Goal: Information Seeking & Learning: Understand process/instructions

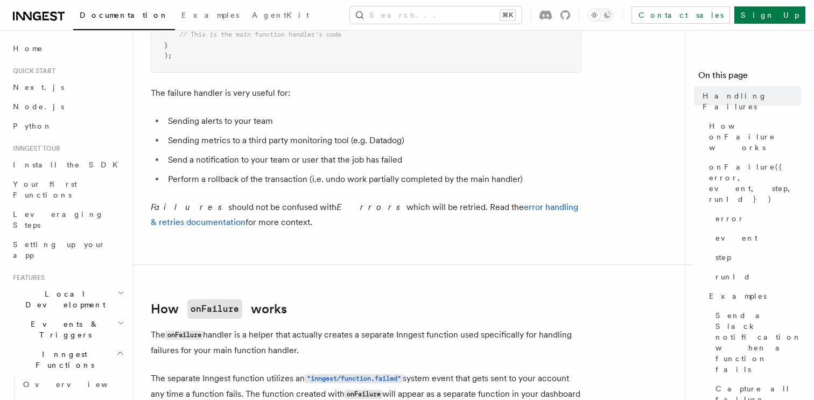
scroll to position [327, 0]
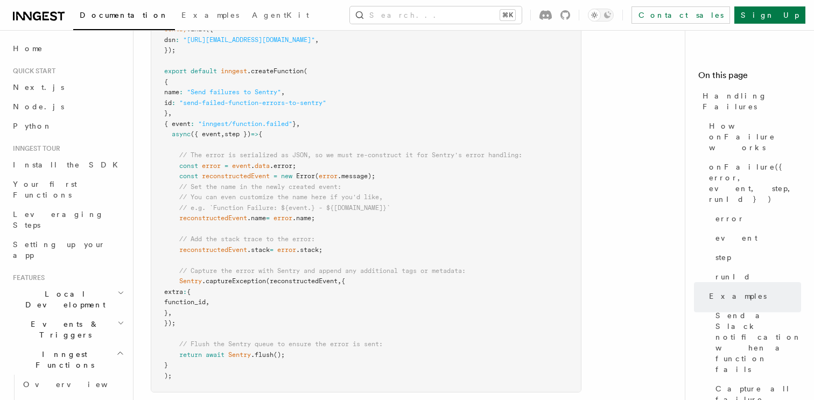
scroll to position [99, 0]
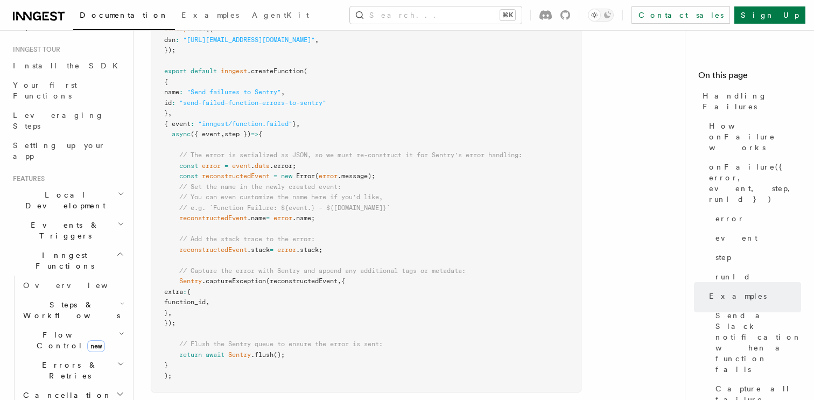
click at [89, 295] on h2 "Steps & Workflows" at bounding box center [73, 310] width 108 height 30
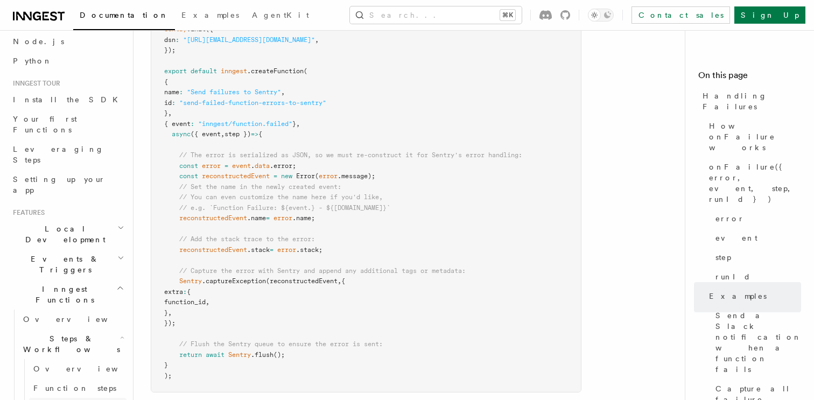
scroll to position [49, 0]
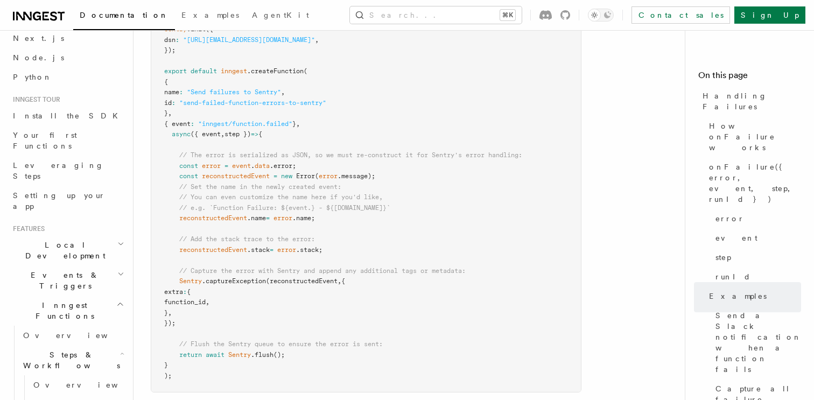
click at [92, 345] on h2 "Steps & Workflows" at bounding box center [73, 360] width 108 height 30
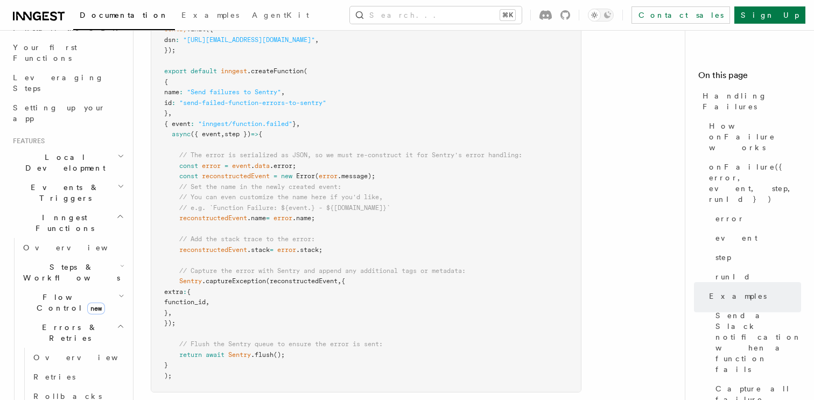
scroll to position [141, 0]
click at [78, 363] on link "Retries" at bounding box center [77, 372] width 97 height 19
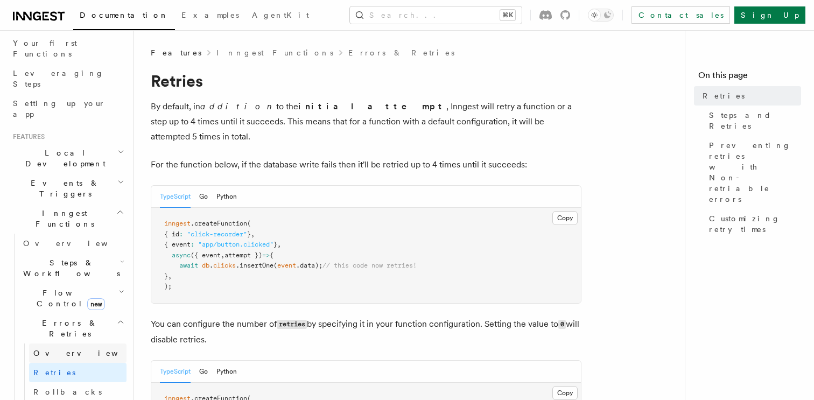
click at [81, 343] on link "Overview" at bounding box center [77, 352] width 97 height 19
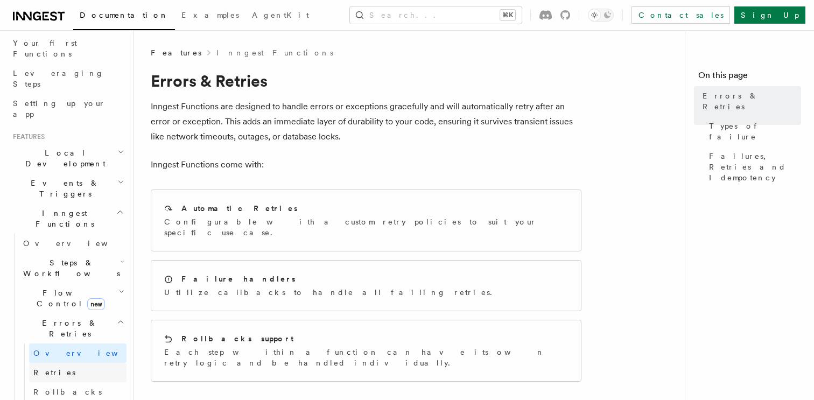
click at [79, 363] on link "Retries" at bounding box center [77, 372] width 97 height 19
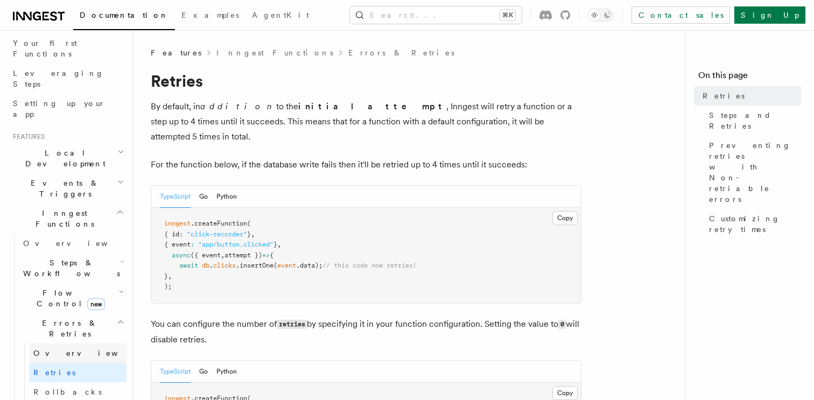
click at [83, 343] on link "Overview" at bounding box center [77, 352] width 97 height 19
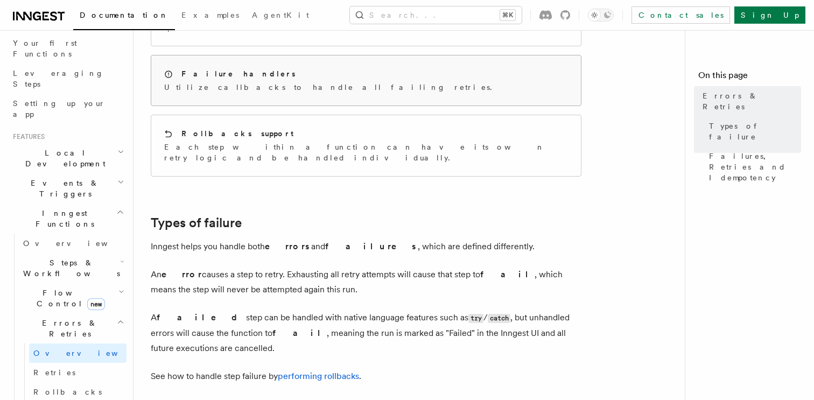
scroll to position [173, 0]
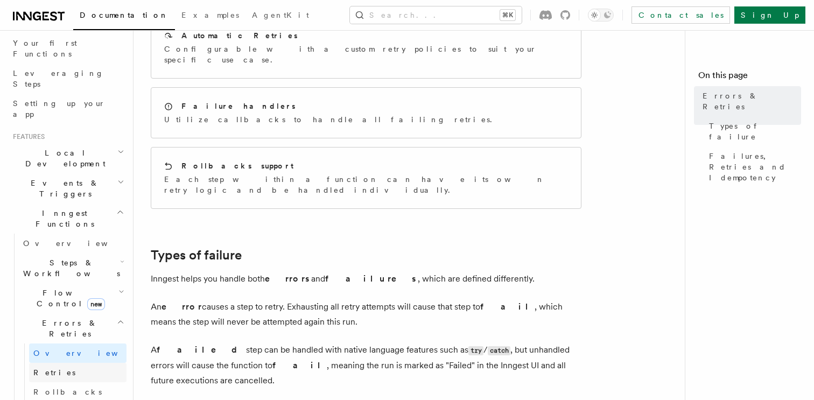
click at [93, 363] on link "Retries" at bounding box center [77, 372] width 97 height 19
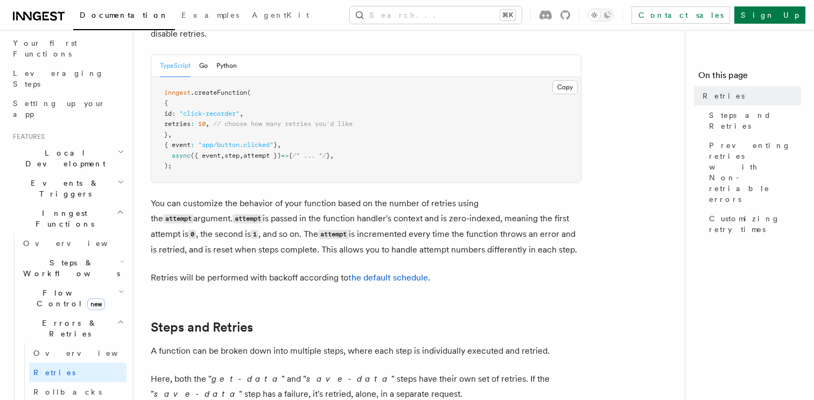
scroll to position [392, 0]
